Goal: Transaction & Acquisition: Purchase product/service

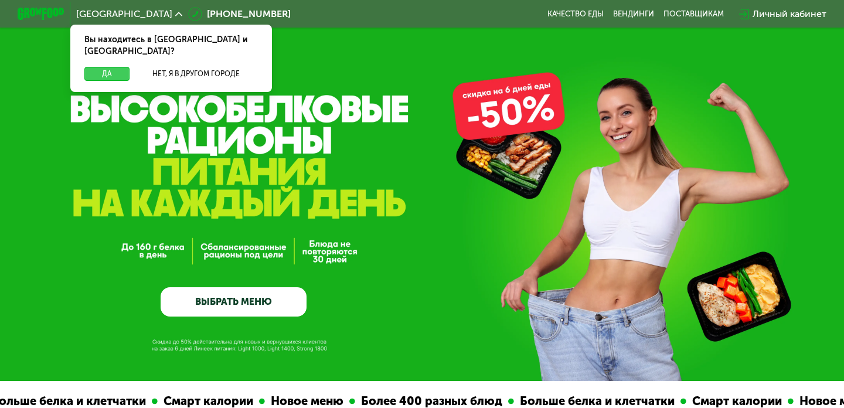
click at [113, 67] on button "Да" at bounding box center [106, 74] width 45 height 14
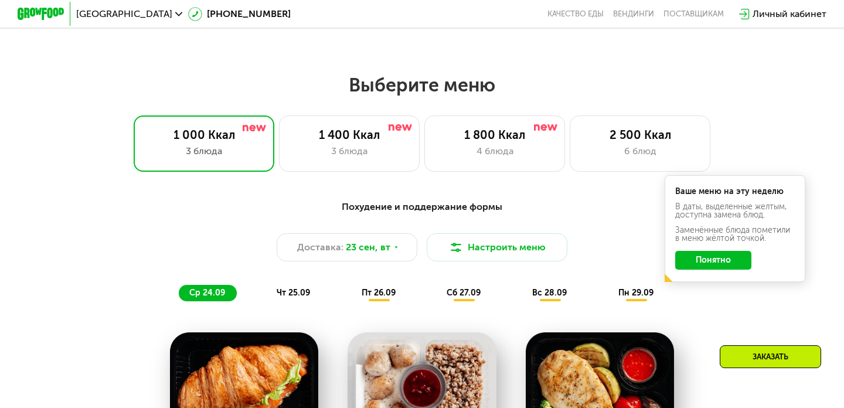
scroll to position [700, 0]
click at [713, 260] on button "Понятно" at bounding box center [713, 259] width 76 height 19
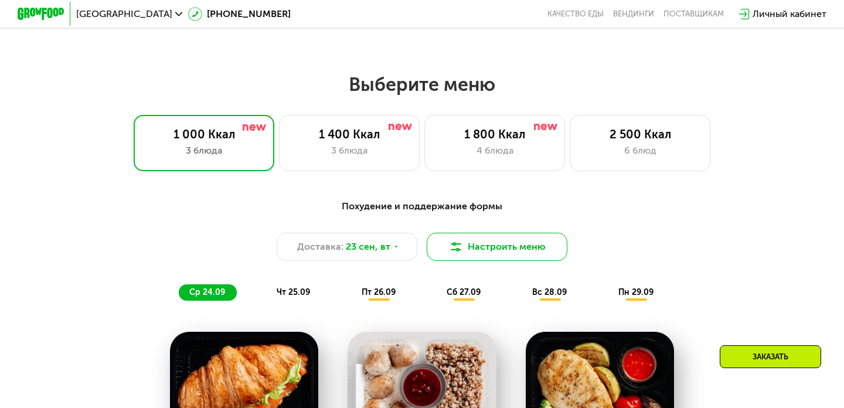
click at [481, 249] on button "Настроить меню" at bounding box center [497, 247] width 141 height 28
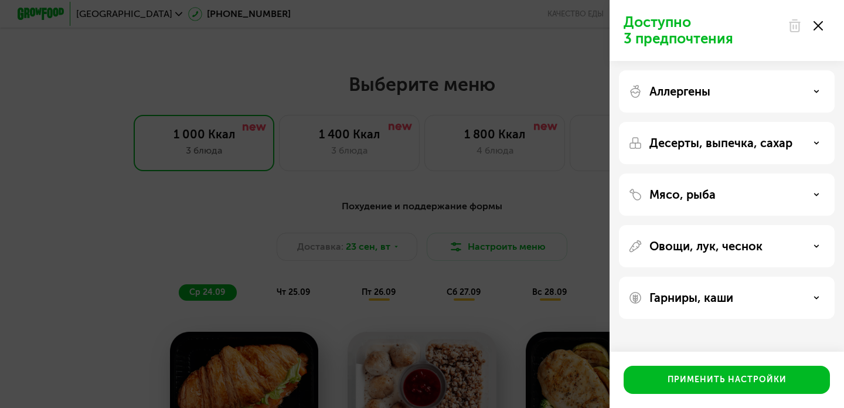
click at [777, 135] on div "Десерты, выпечка, сахар" at bounding box center [727, 143] width 216 height 42
click at [801, 140] on div "Десерты, выпечка, сахар" at bounding box center [726, 143] width 197 height 14
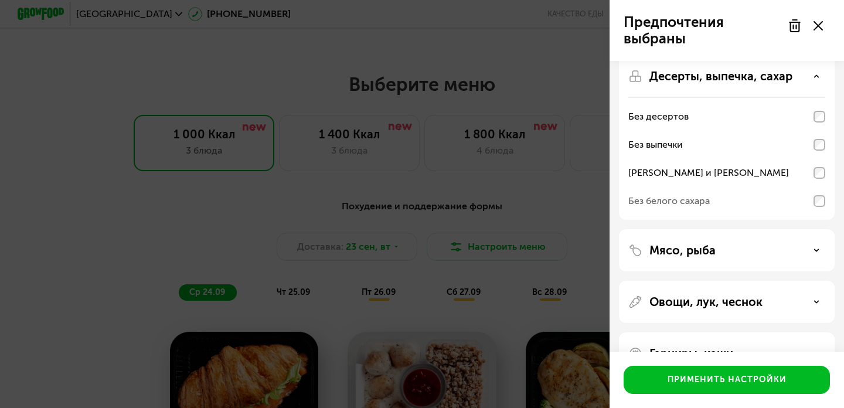
scroll to position [101, 0]
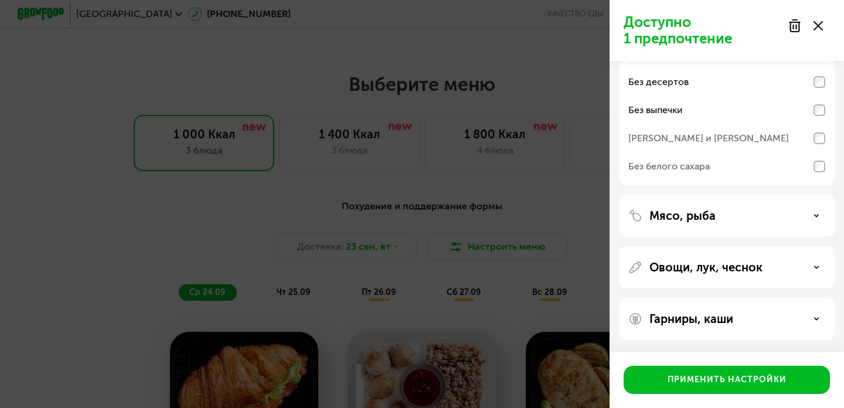
click at [822, 160] on div "Без белого сахара" at bounding box center [726, 166] width 197 height 28
click at [769, 217] on div "Мясо, рыба" at bounding box center [726, 216] width 197 height 14
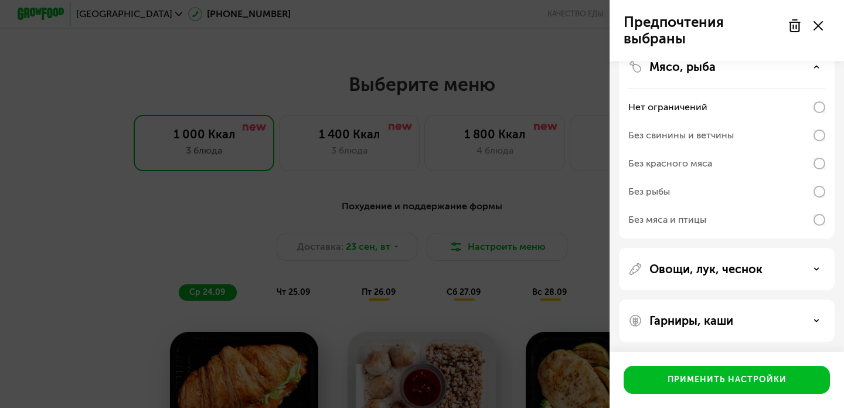
scroll to position [252, 0]
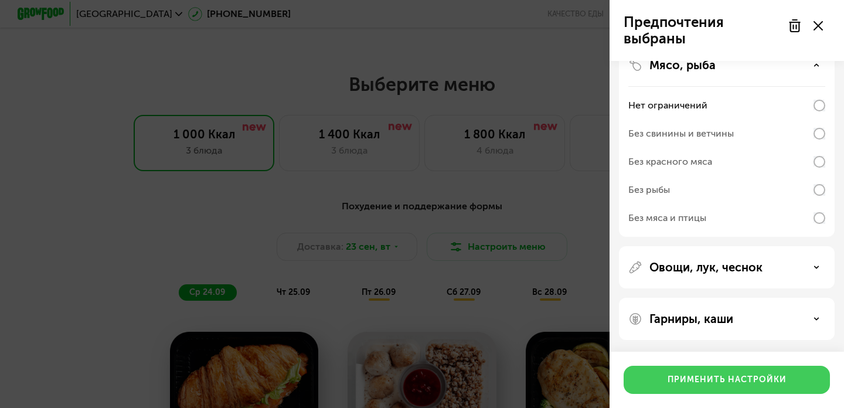
click at [712, 380] on div "Применить настройки" at bounding box center [727, 380] width 119 height 12
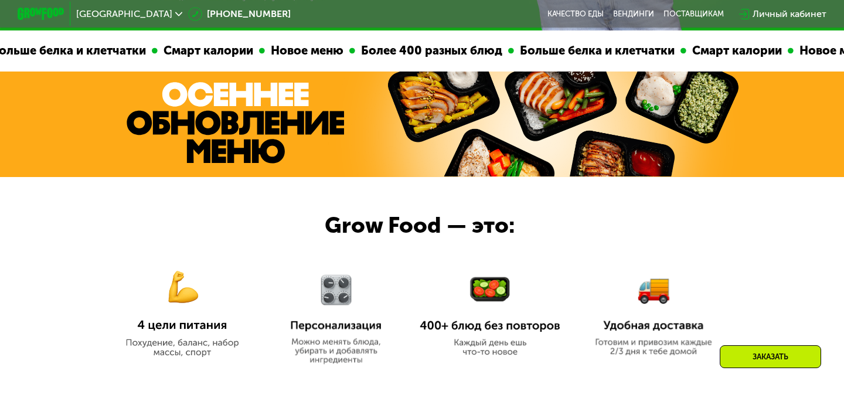
scroll to position [0, 0]
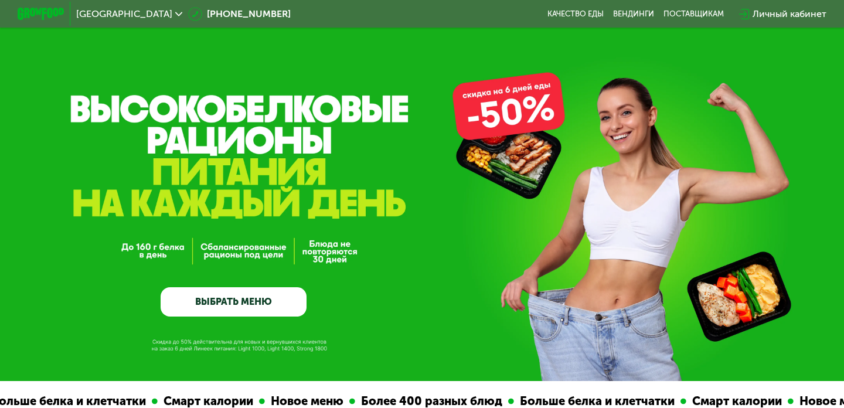
click at [233, 294] on link "ВЫБРАТЬ МЕНЮ" at bounding box center [234, 301] width 146 height 29
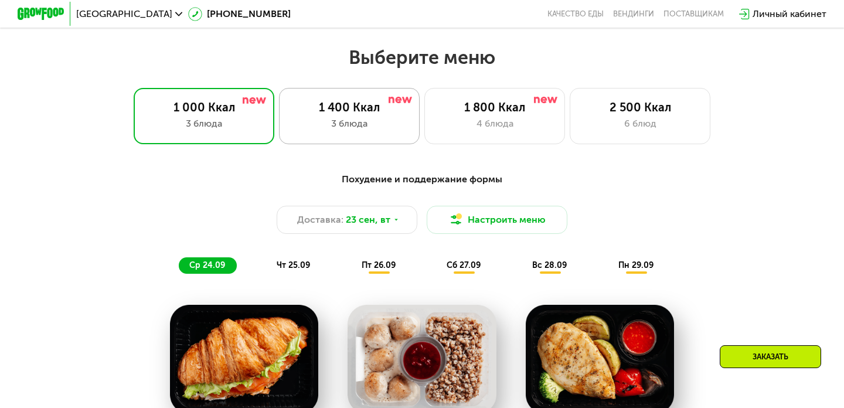
scroll to position [726, 0]
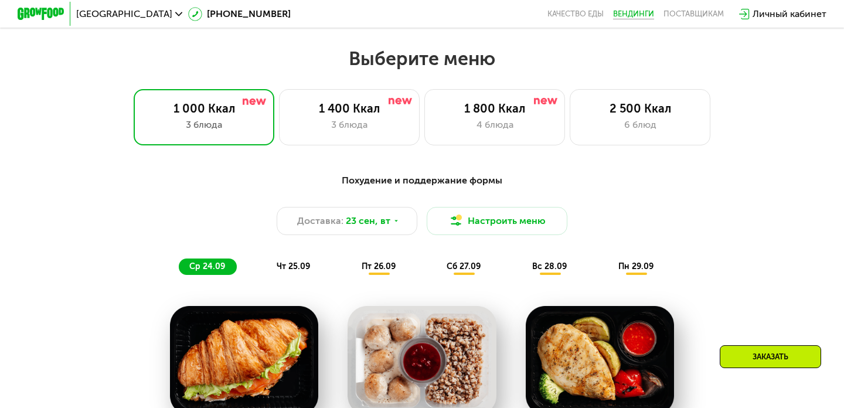
click at [627, 16] on link "Вендинги" at bounding box center [633, 13] width 41 height 9
click at [456, 212] on button "Настроить меню" at bounding box center [497, 221] width 141 height 28
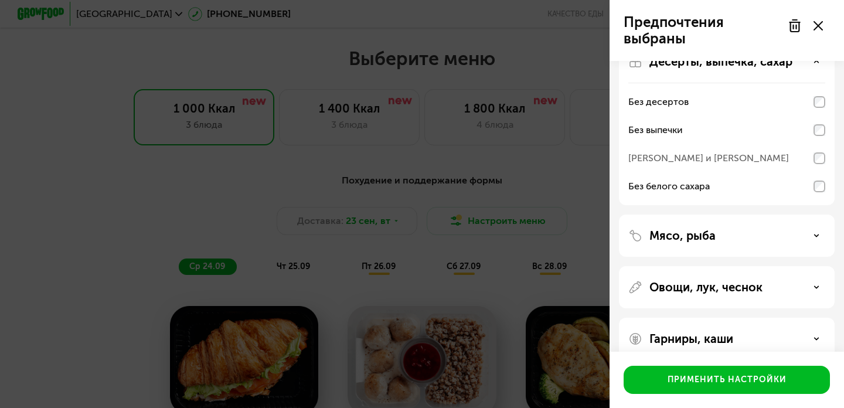
scroll to position [101, 0]
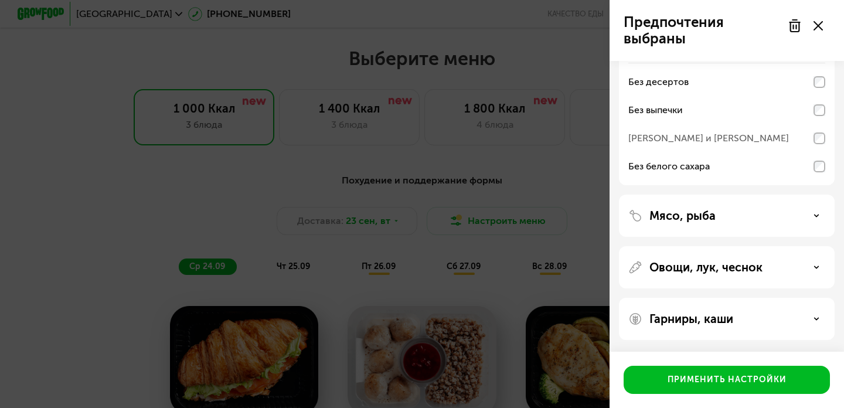
click at [817, 26] on use at bounding box center [818, 25] width 9 height 9
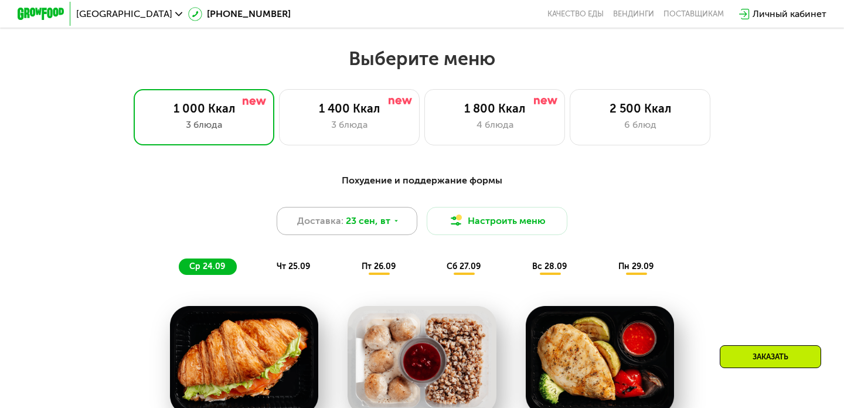
click at [389, 219] on div "Доставка: [DATE]" at bounding box center [347, 221] width 141 height 28
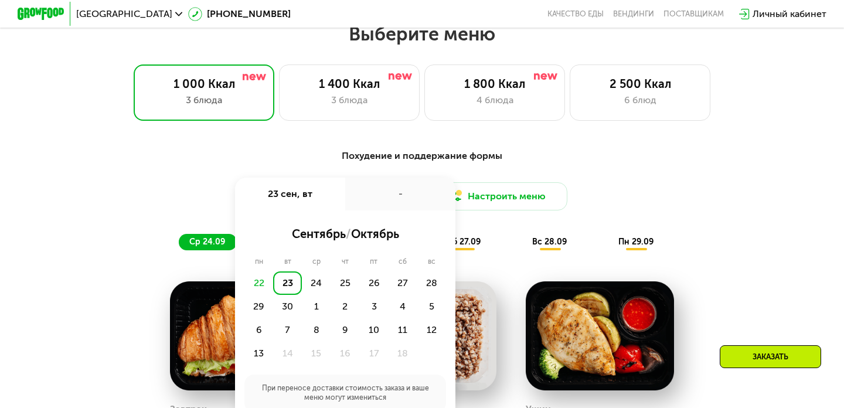
scroll to position [759, 0]
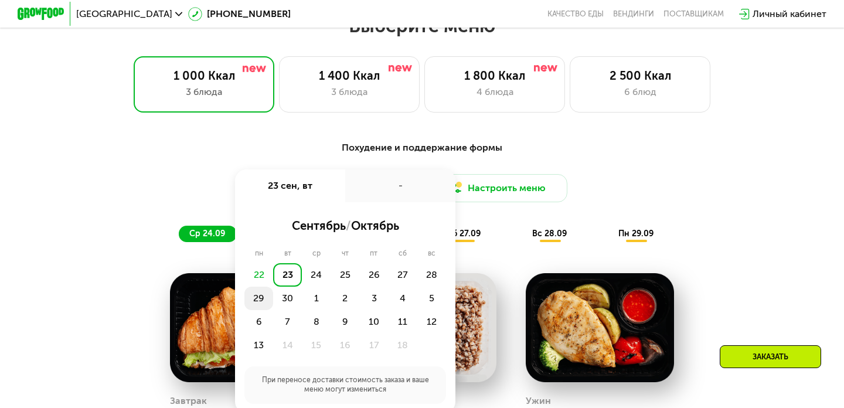
click at [263, 298] on div "29" at bounding box center [258, 298] width 29 height 23
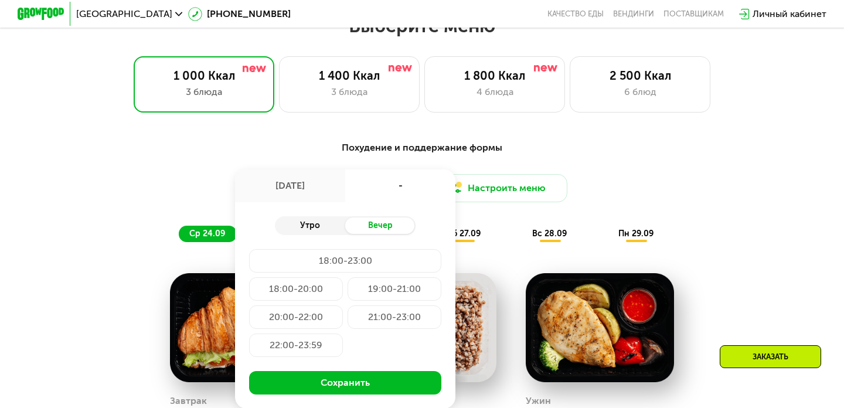
click at [323, 230] on div "Утро" at bounding box center [310, 225] width 70 height 16
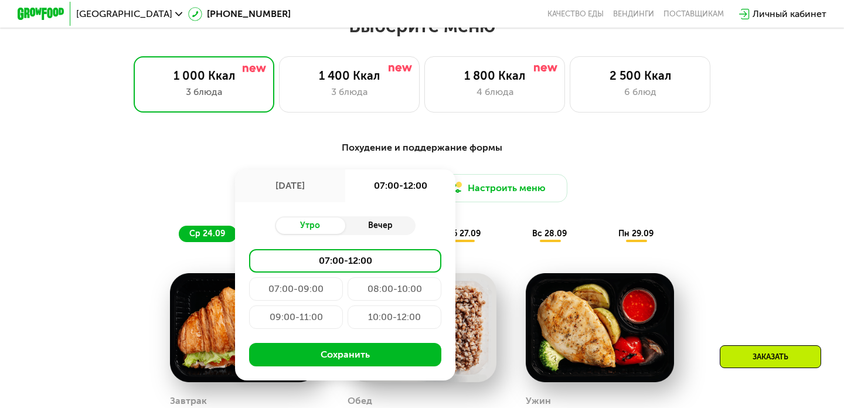
click at [387, 223] on div "Вечер" at bounding box center [380, 225] width 70 height 16
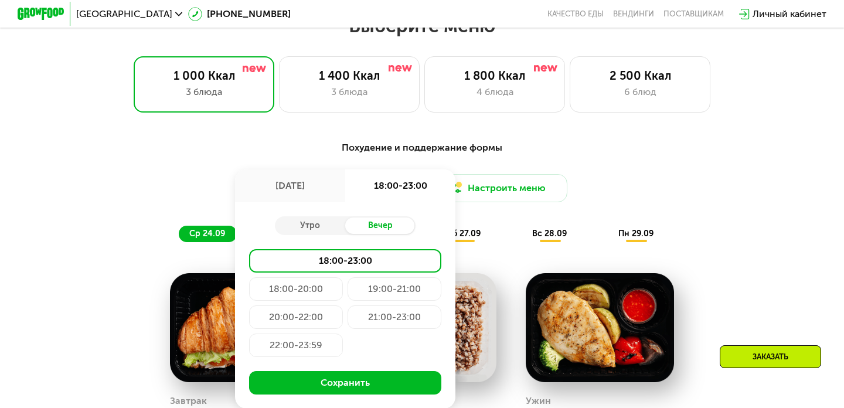
click at [298, 293] on div "18:00-20:00" at bounding box center [296, 288] width 94 height 23
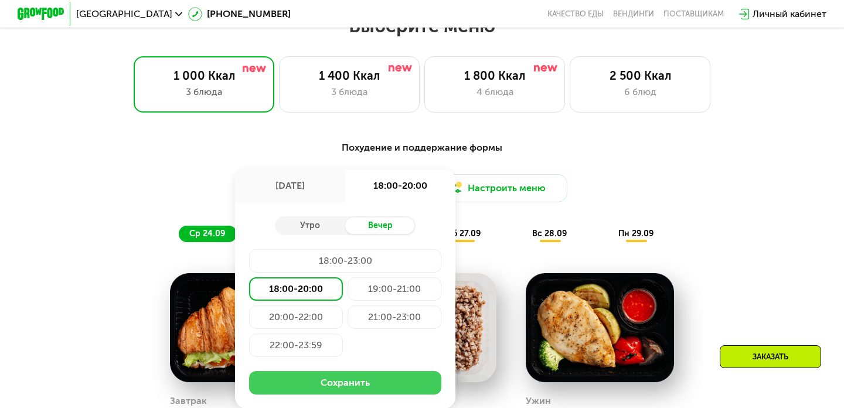
click at [334, 383] on button "Сохранить" at bounding box center [345, 382] width 192 height 23
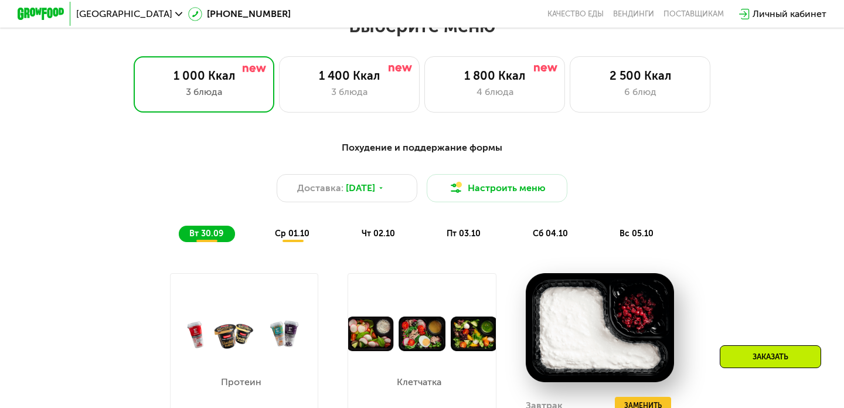
click at [310, 232] on div "ср 01.10" at bounding box center [292, 234] width 57 height 16
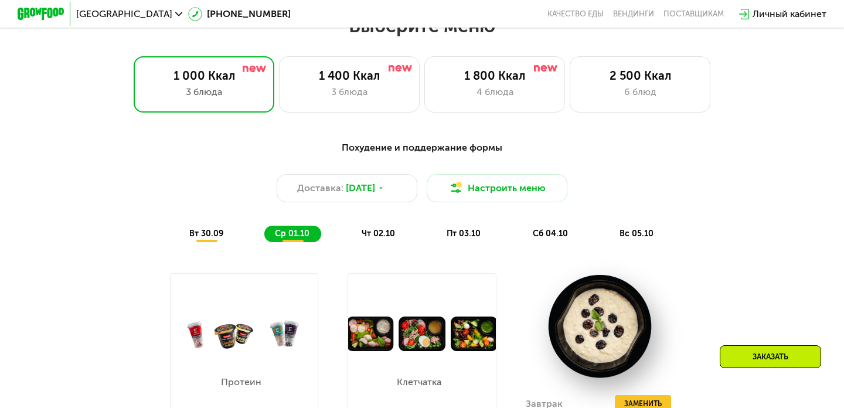
click at [205, 229] on span "вт 30.09" at bounding box center [206, 234] width 34 height 10
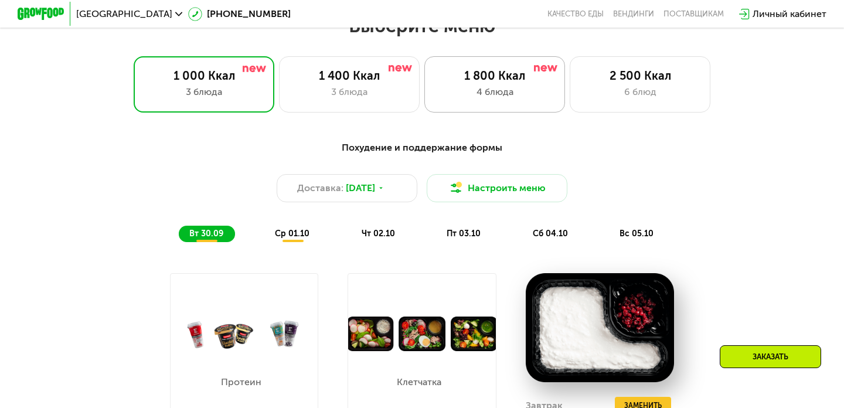
click at [476, 63] on div "1 800 Ккал 4 блюда" at bounding box center [494, 84] width 141 height 56
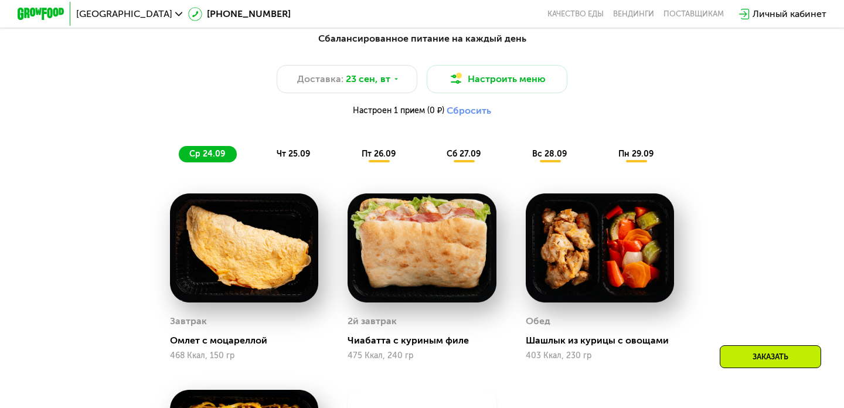
scroll to position [880, 0]
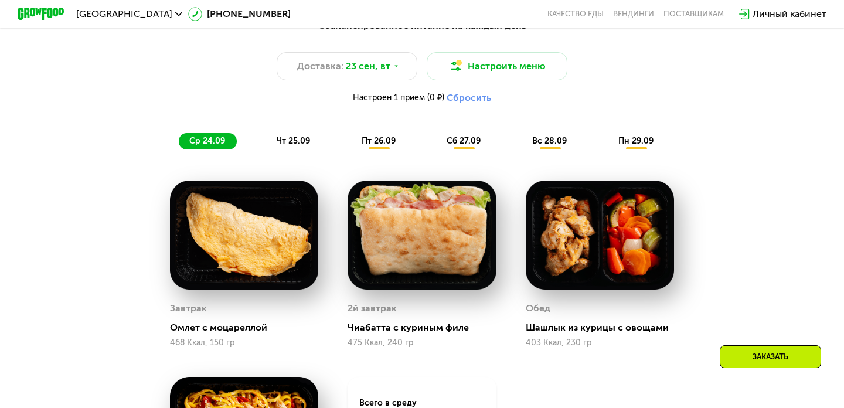
click at [458, 98] on button "Сбросить" at bounding box center [469, 98] width 45 height 12
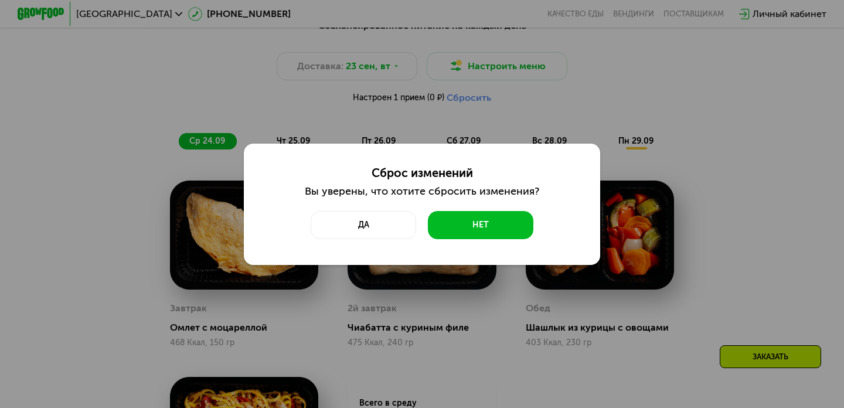
click at [597, 112] on div "Сброс изменений Вы уверены, что хотите сбросить изменения? Да Нет" at bounding box center [422, 204] width 844 height 408
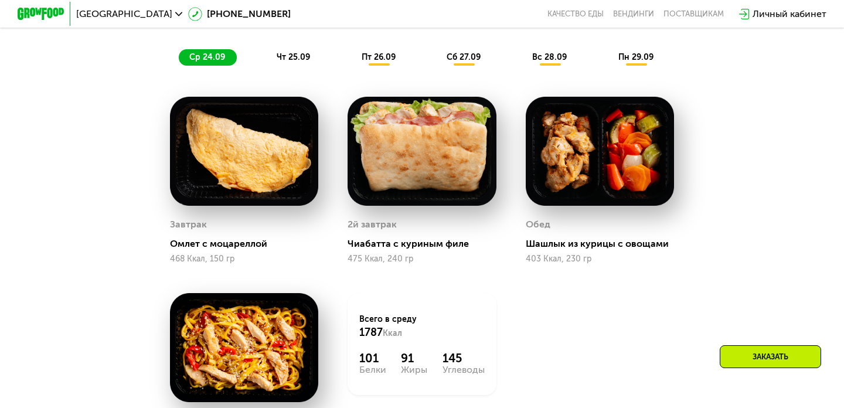
scroll to position [969, 0]
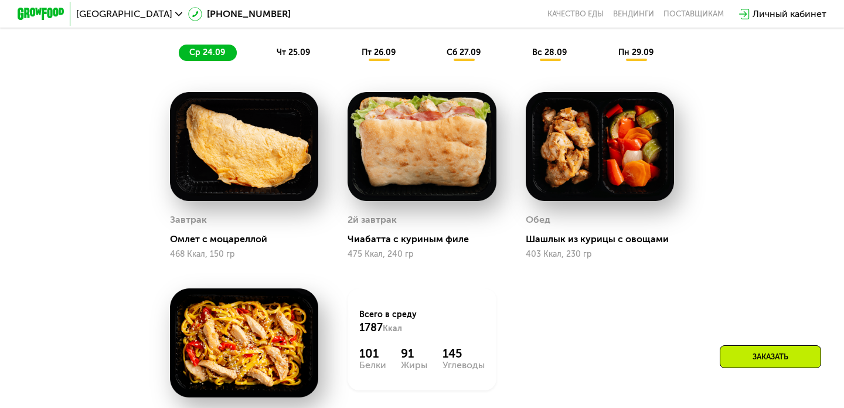
click at [246, 195] on img at bounding box center [244, 146] width 148 height 109
click at [209, 231] on div "Завтрак Омлет с моцареллой 468 Ккал, 150 гр" at bounding box center [244, 235] width 148 height 48
click at [209, 241] on div "Омлет с моцареллой" at bounding box center [249, 239] width 158 height 12
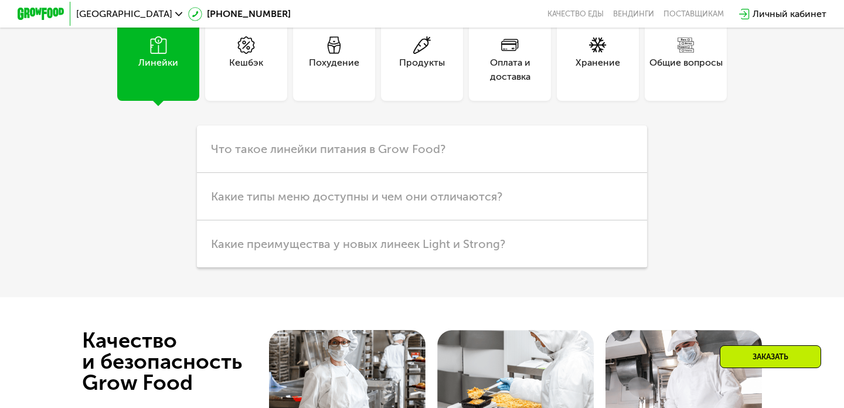
scroll to position [3197, 0]
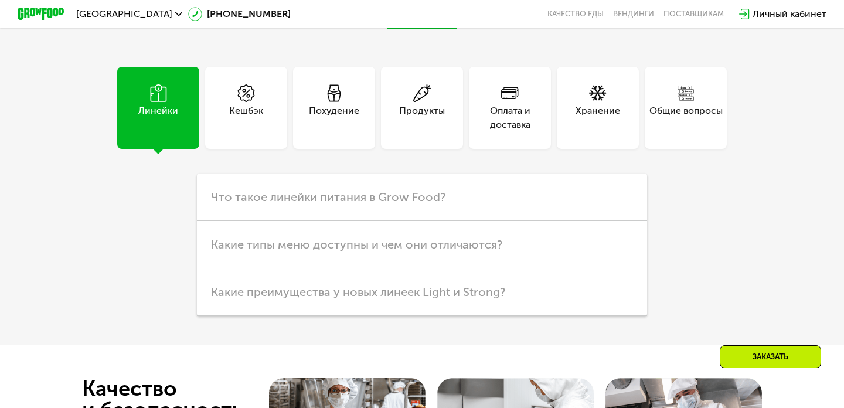
click at [345, 95] on div "Похудение" at bounding box center [334, 108] width 82 height 82
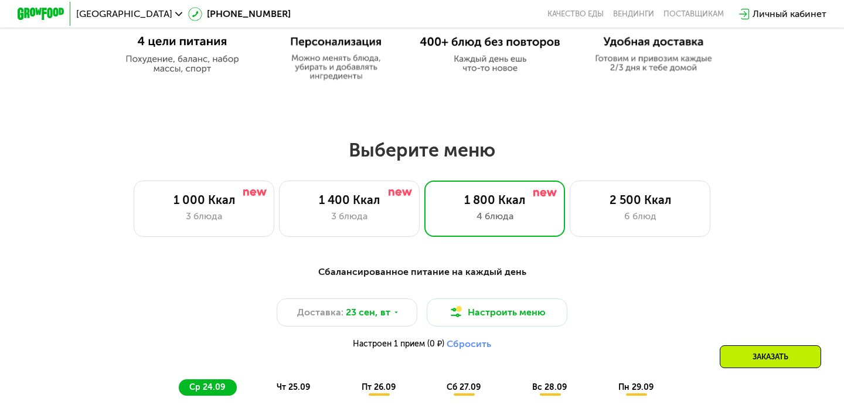
scroll to position [631, 0]
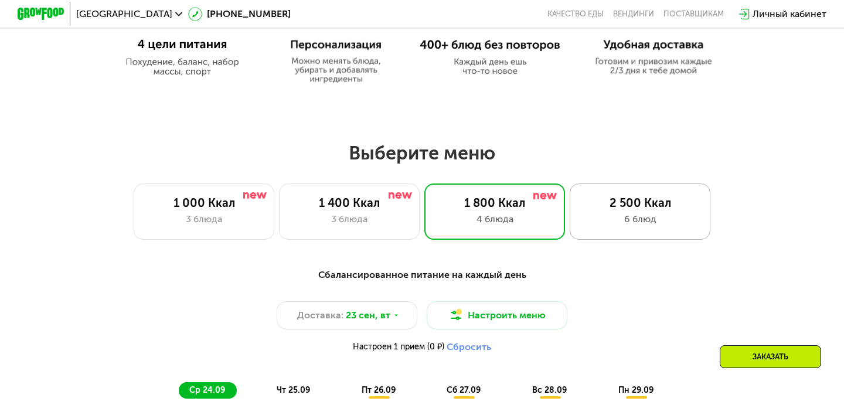
click at [632, 207] on div "2 500 Ккал" at bounding box center [640, 203] width 116 height 14
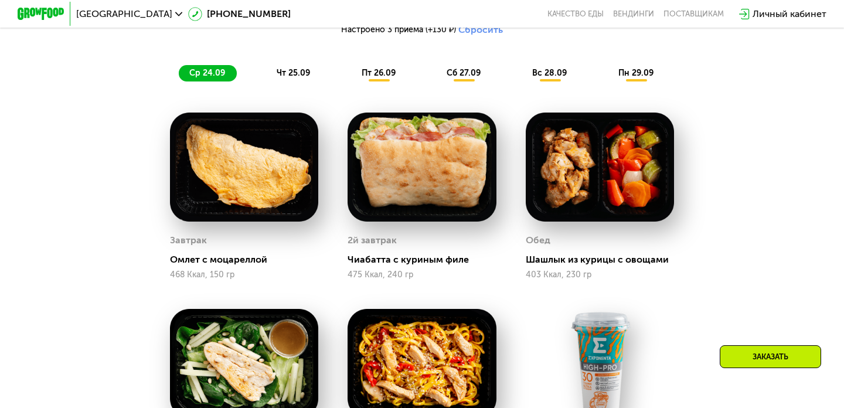
scroll to position [777, 0]
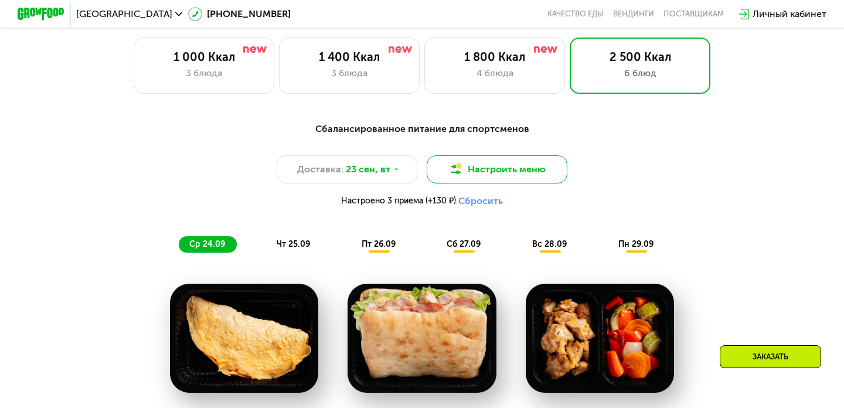
click at [498, 168] on button "Настроить меню" at bounding box center [497, 169] width 141 height 28
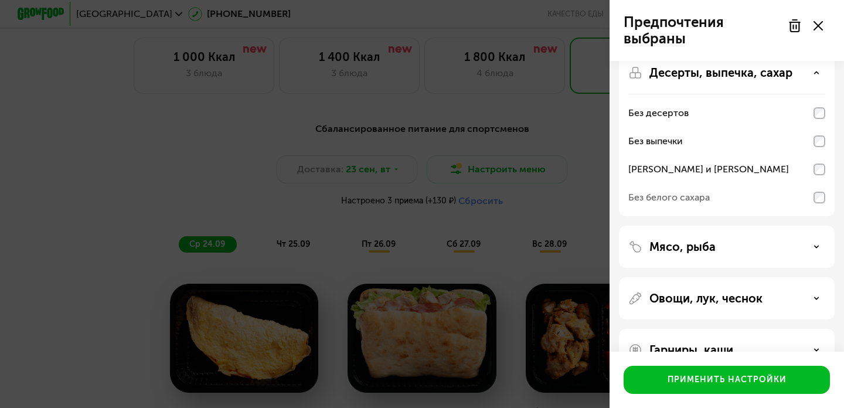
scroll to position [101, 0]
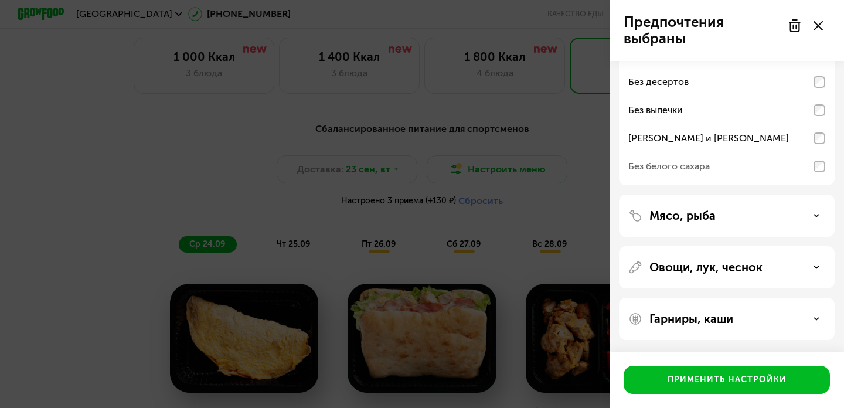
click at [761, 224] on div "Мясо, рыба" at bounding box center [727, 216] width 216 height 42
click at [808, 215] on div "Мясо, рыба" at bounding box center [726, 216] width 197 height 14
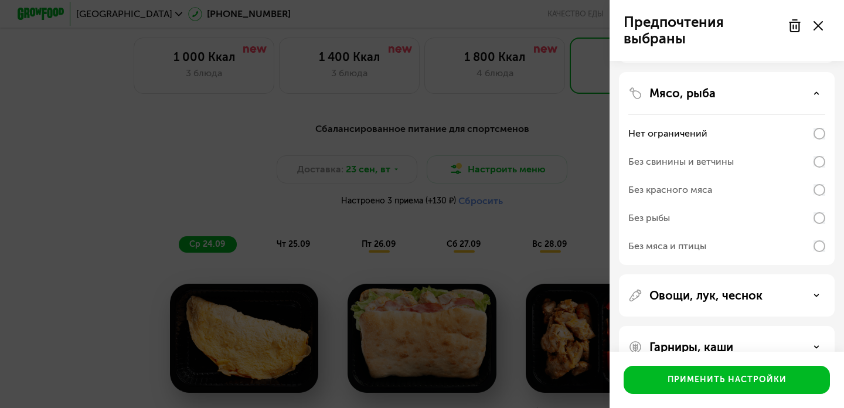
scroll to position [252, 0]
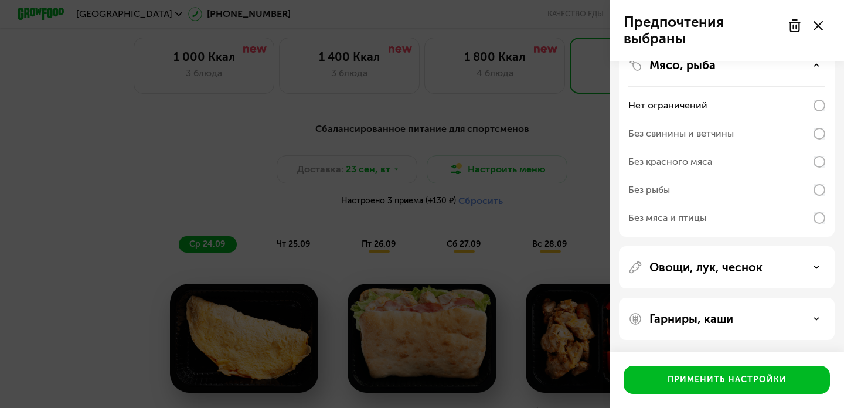
click at [820, 267] on div "Овощи, лук, чеснок" at bounding box center [726, 267] width 197 height 14
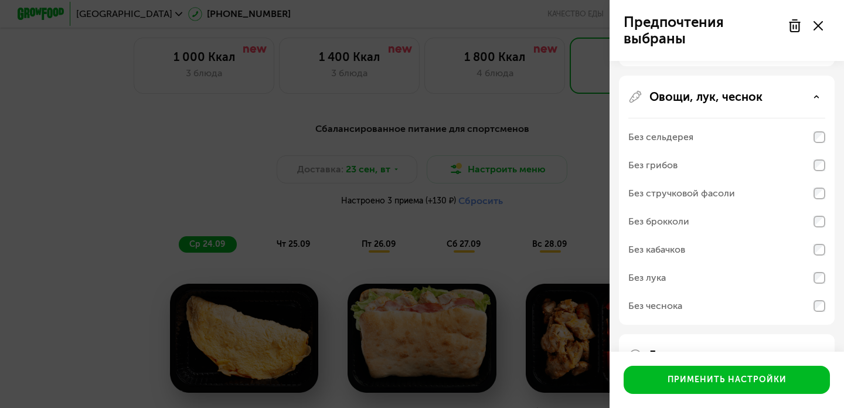
scroll to position [459, 0]
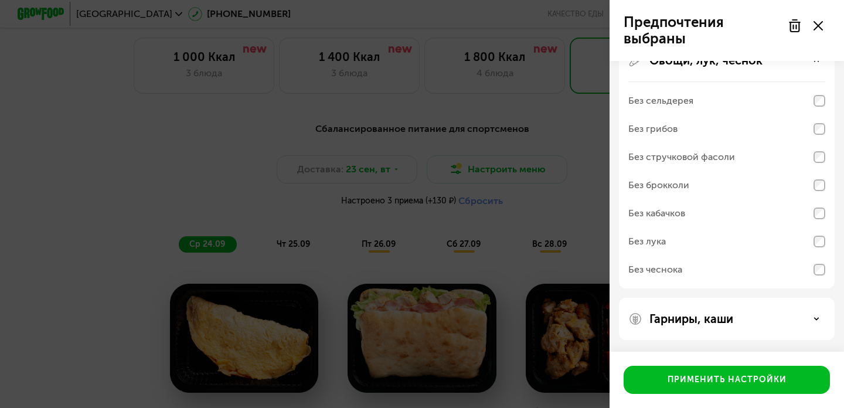
click at [814, 308] on div "Гарниры, каши" at bounding box center [727, 319] width 216 height 42
click at [821, 317] on div "Гарниры, каши" at bounding box center [726, 319] width 197 height 14
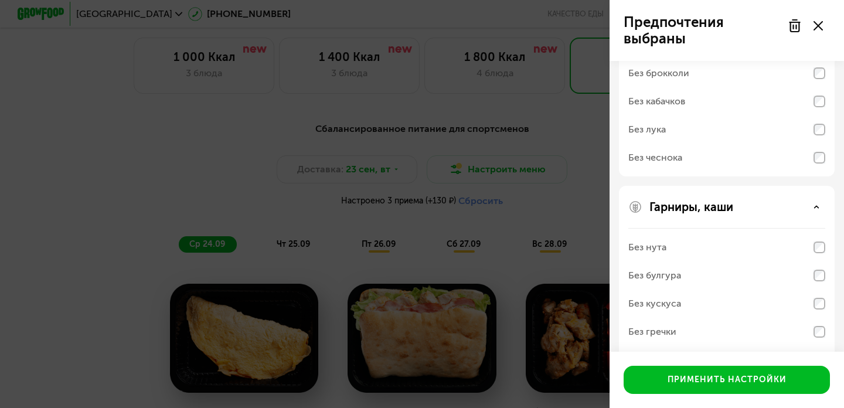
scroll to position [610, 0]
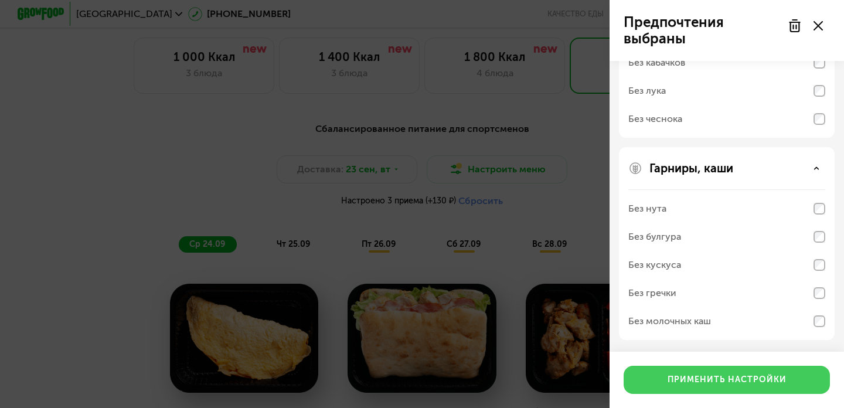
click at [759, 386] on button "Применить настройки" at bounding box center [727, 380] width 206 height 28
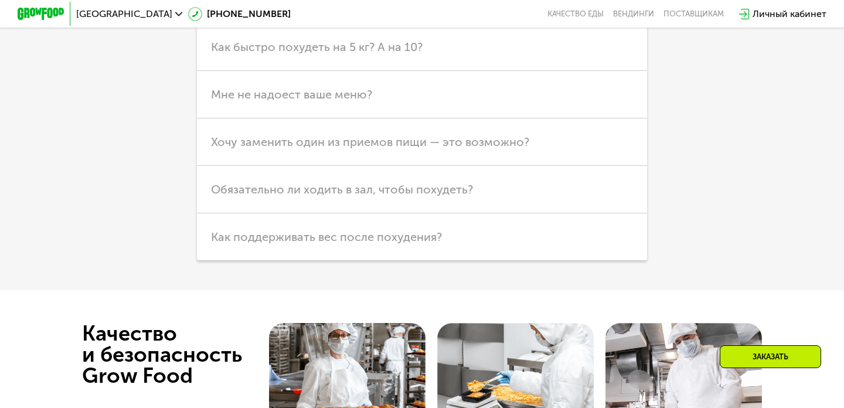
scroll to position [3015, 0]
